Goal: Find specific page/section: Find specific page/section

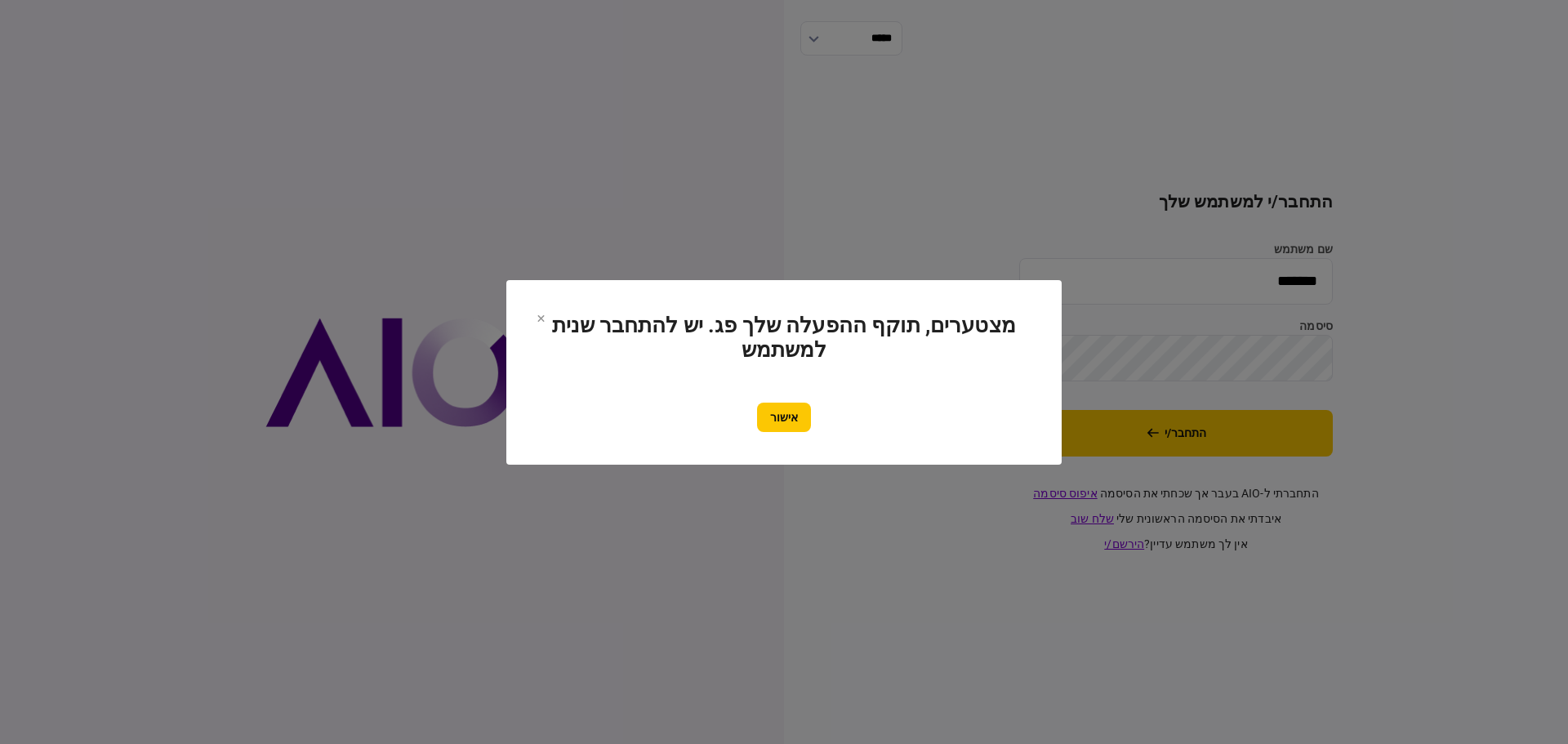
click at [790, 420] on button "אישור" at bounding box center [784, 417] width 54 height 30
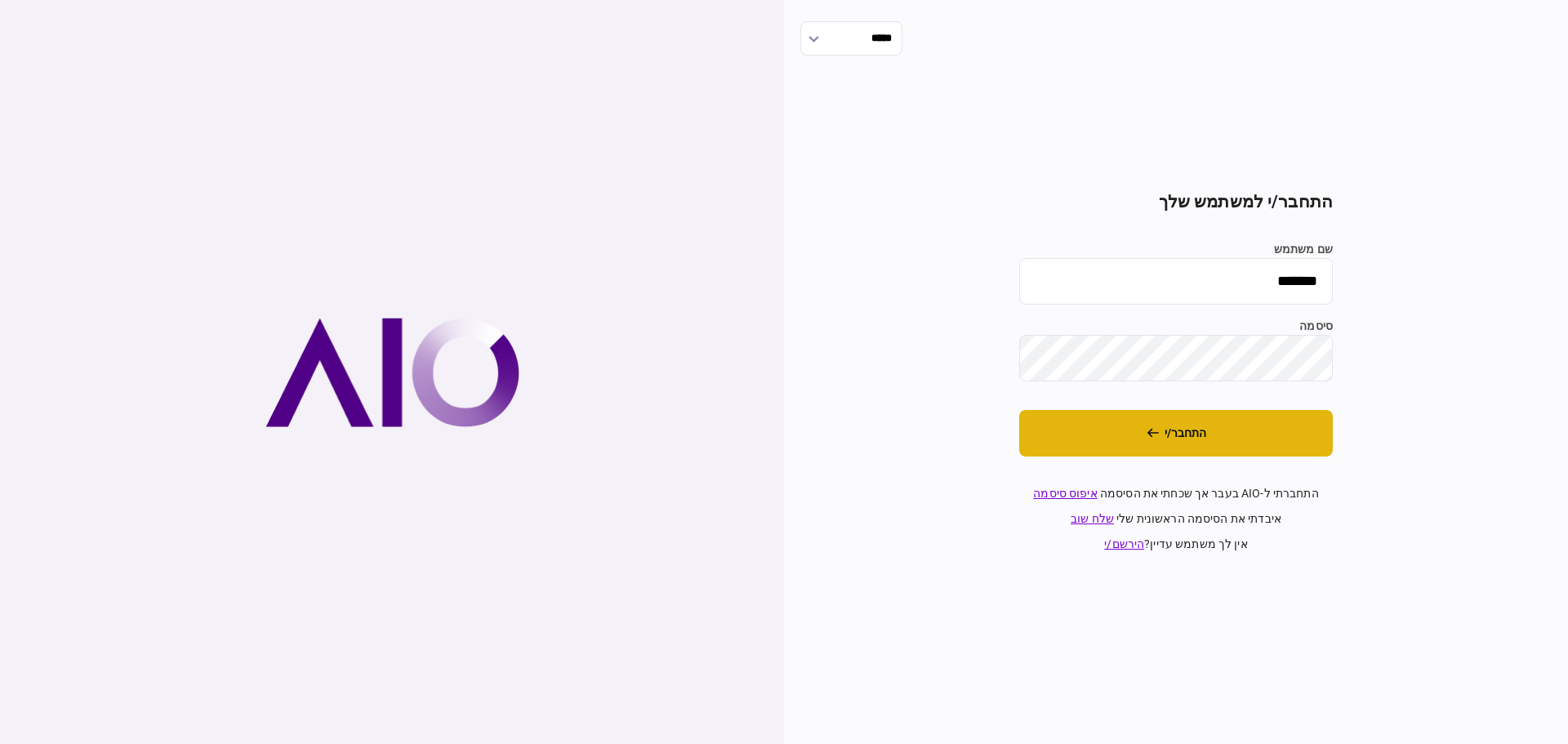
click at [1178, 432] on button "התחבר/י" at bounding box center [1176, 432] width 314 height 46
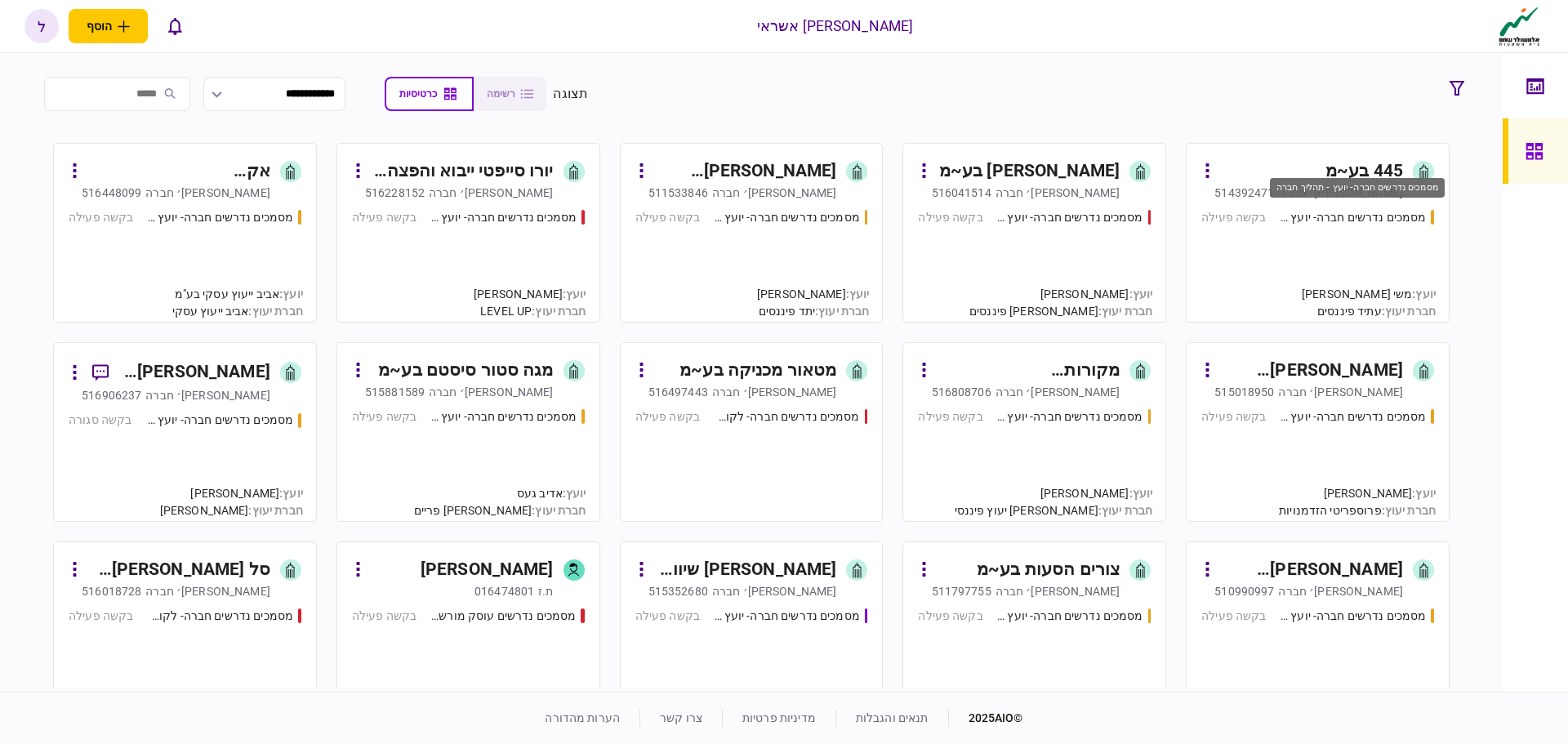
click at [1339, 225] on div "מסמכים נדרשים חברה- יועץ - תהליך חברה" at bounding box center [1353, 217] width 147 height 17
